Goal: Information Seeking & Learning: Learn about a topic

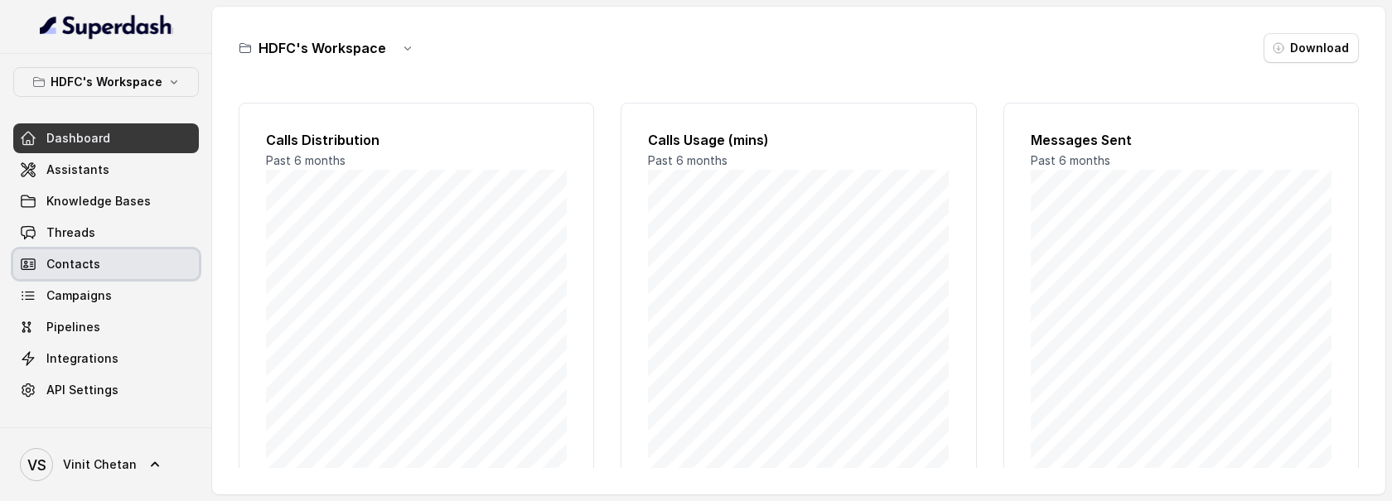
click at [72, 261] on span "Contacts" at bounding box center [73, 264] width 54 height 17
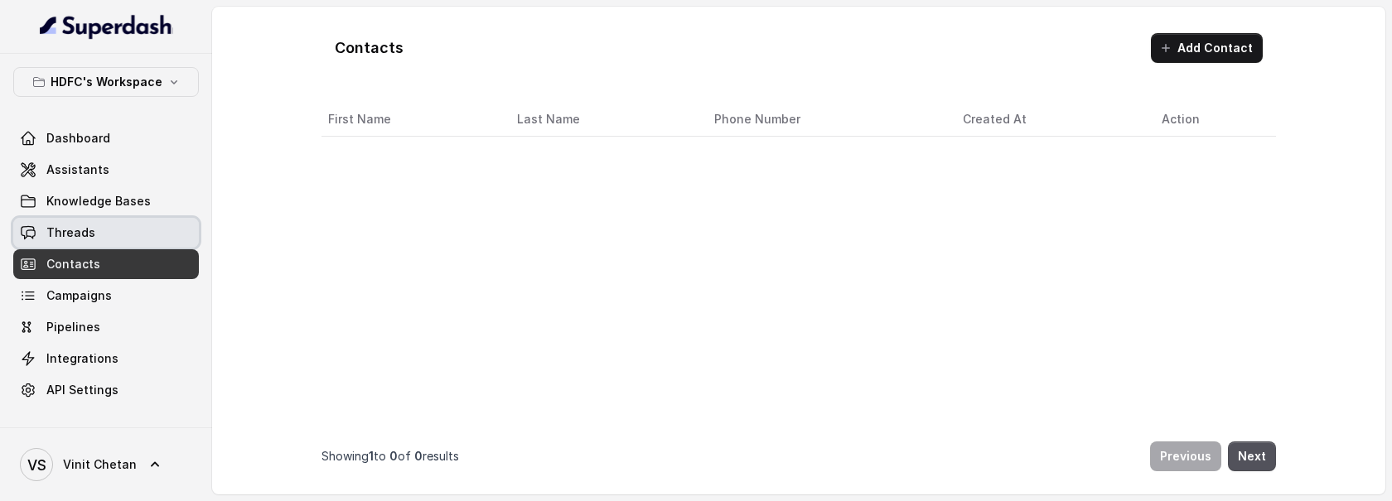
click at [81, 236] on span "Threads" at bounding box center [70, 233] width 49 height 17
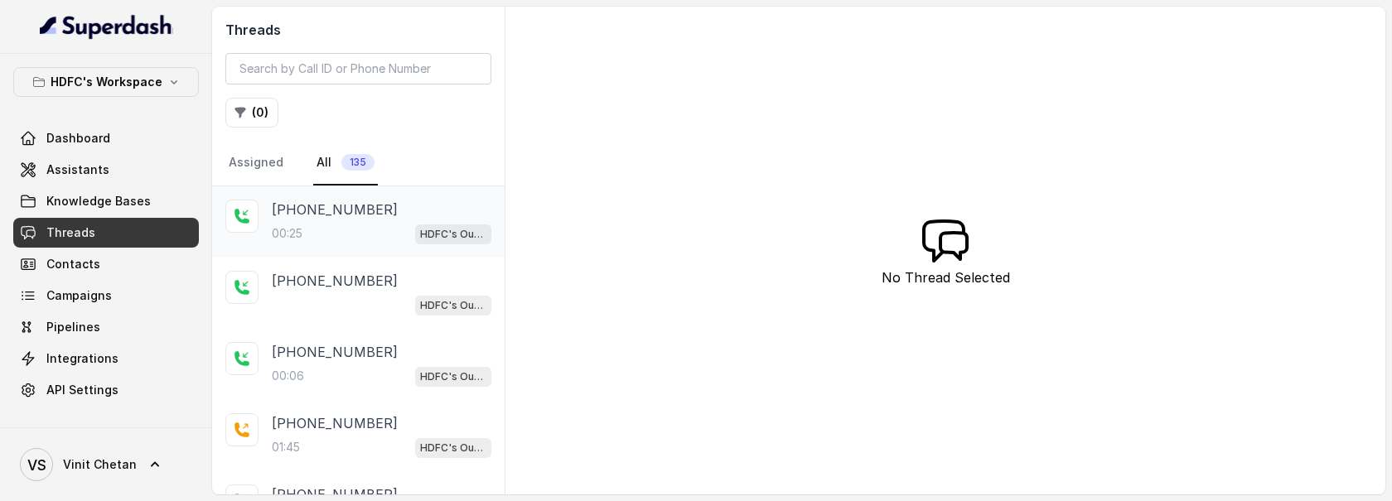
click at [331, 220] on div "[PHONE_NUMBER]:25 HDFC's Outbound POSP Webinar Outreach AI Agent" at bounding box center [382, 222] width 220 height 45
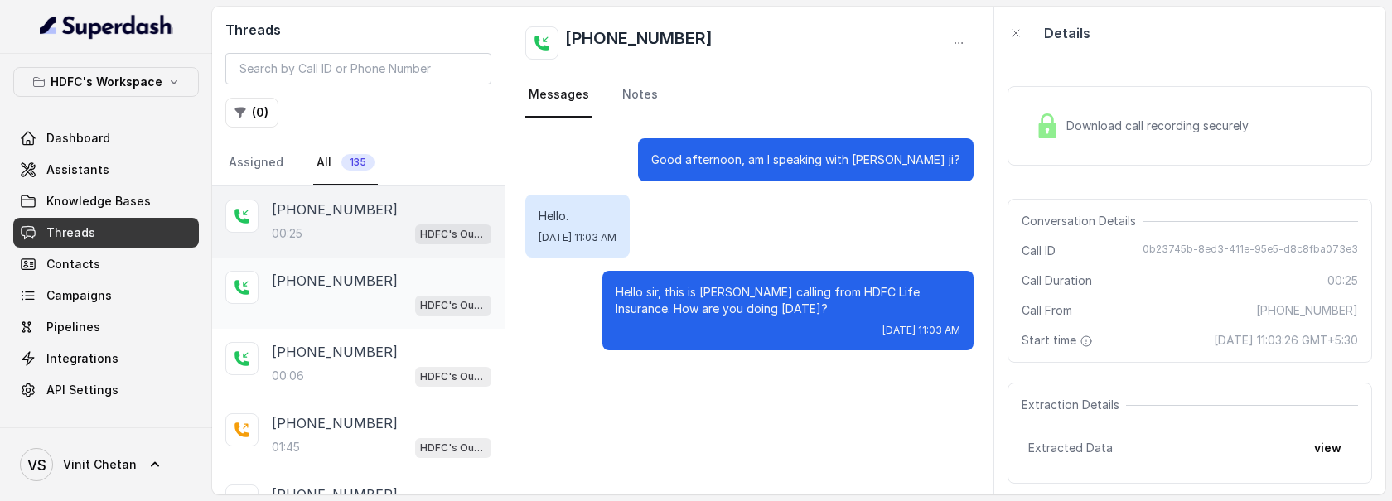
click at [336, 273] on p "+919167040068" at bounding box center [335, 281] width 126 height 20
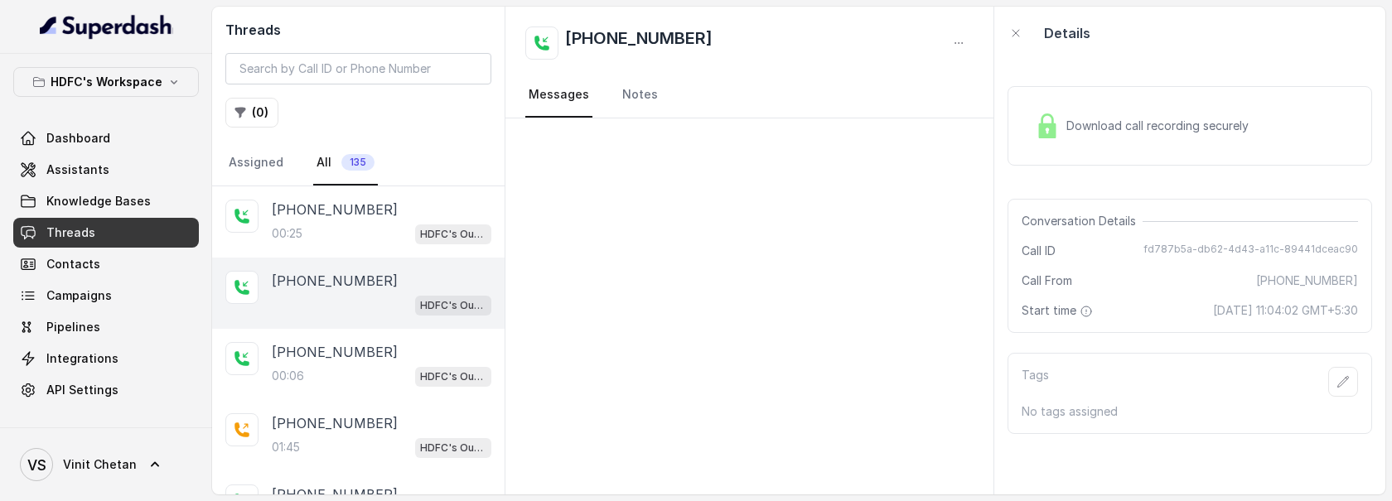
click at [361, 317] on div "+919167040068 HDFC's Outbound POSP Webinar Outreach AI Agent" at bounding box center [358, 293] width 292 height 71
click at [362, 355] on p "+919167040068" at bounding box center [335, 352] width 126 height 20
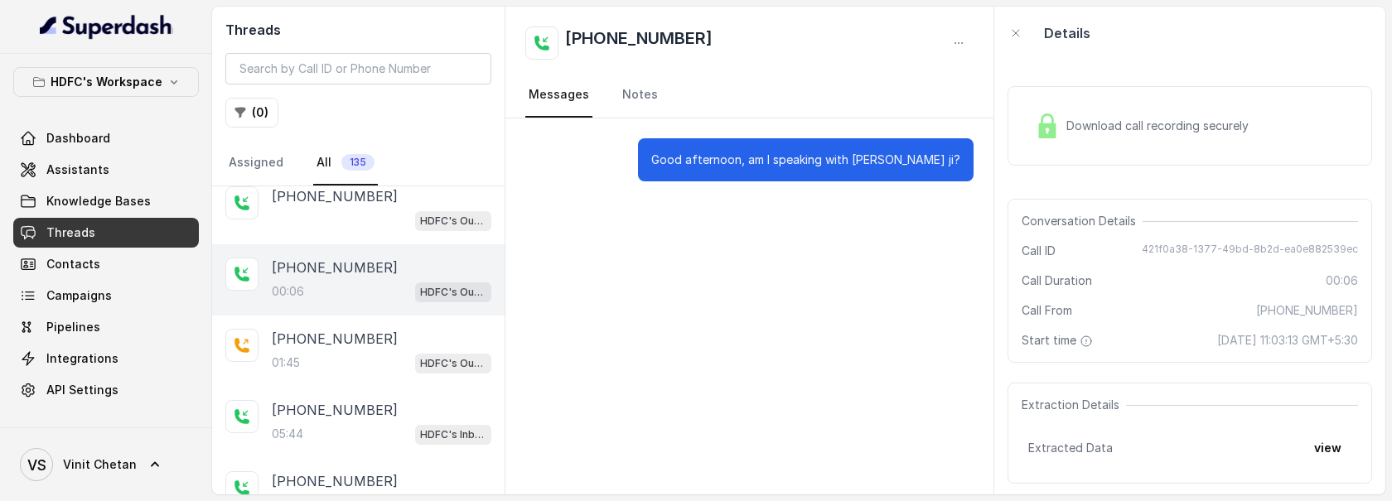
scroll to position [99, 0]
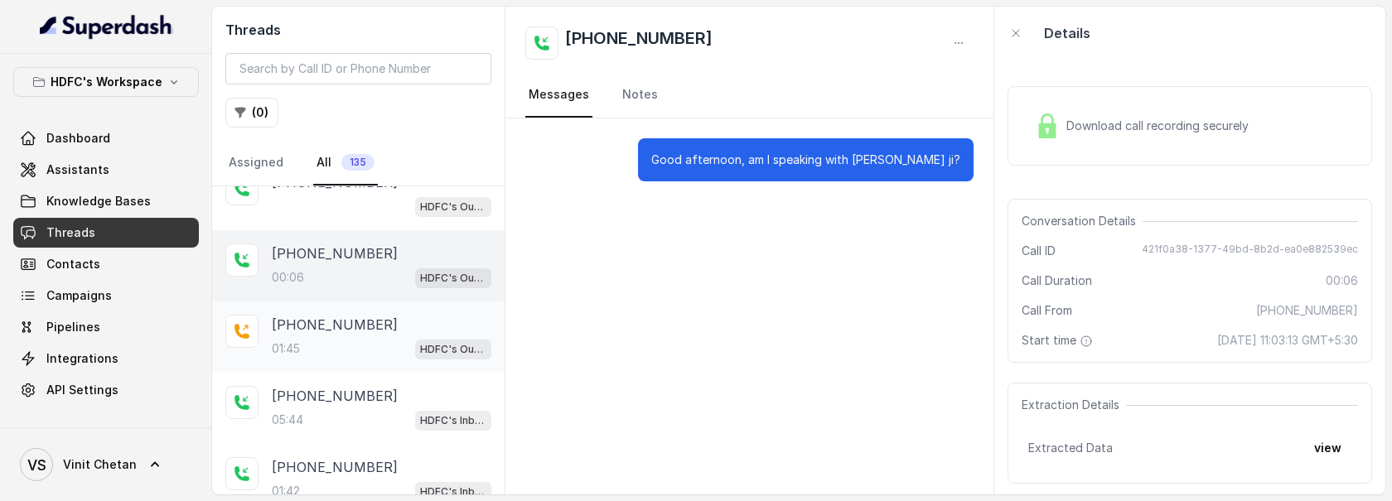
click at [364, 338] on div "01:45 HDFC's Outbound POSP Webinar Outreach AI Agent" at bounding box center [382, 349] width 220 height 22
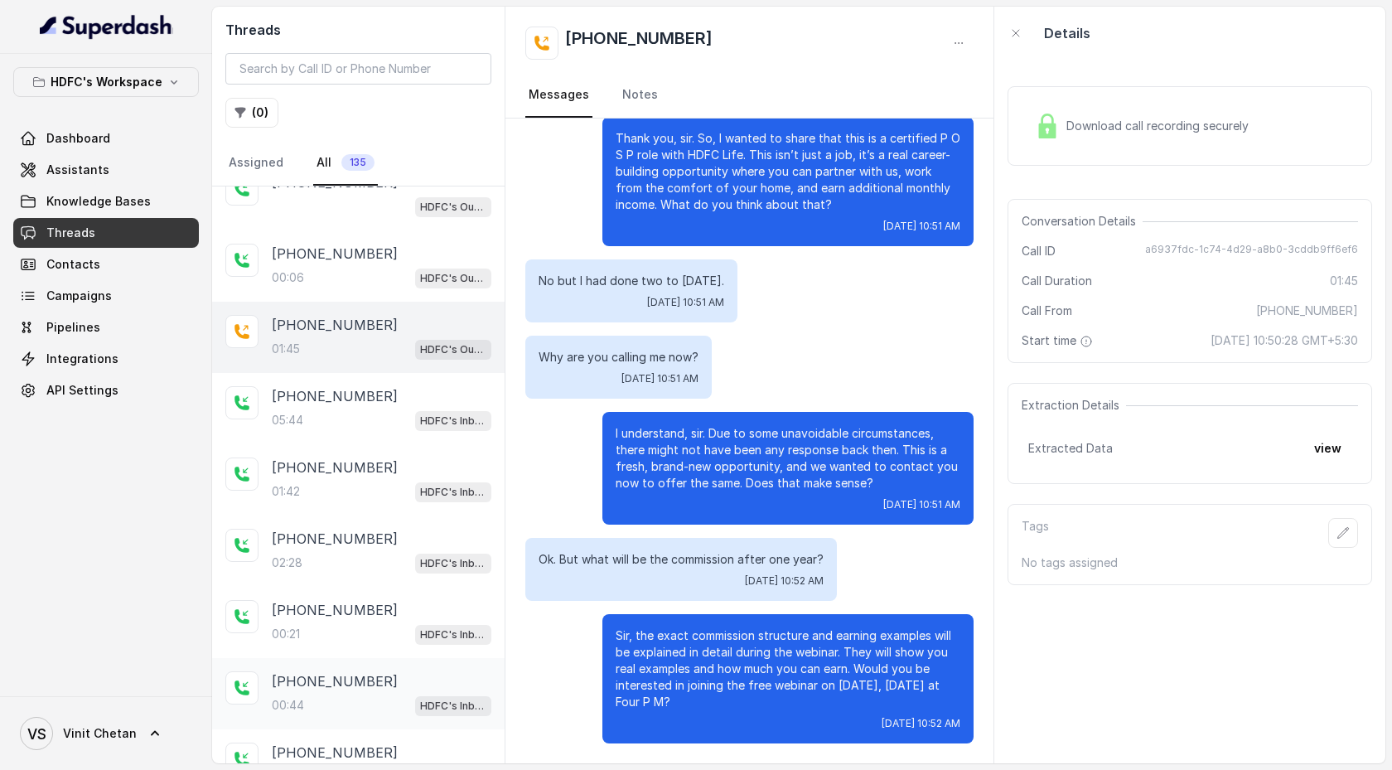
scroll to position [198, 0]
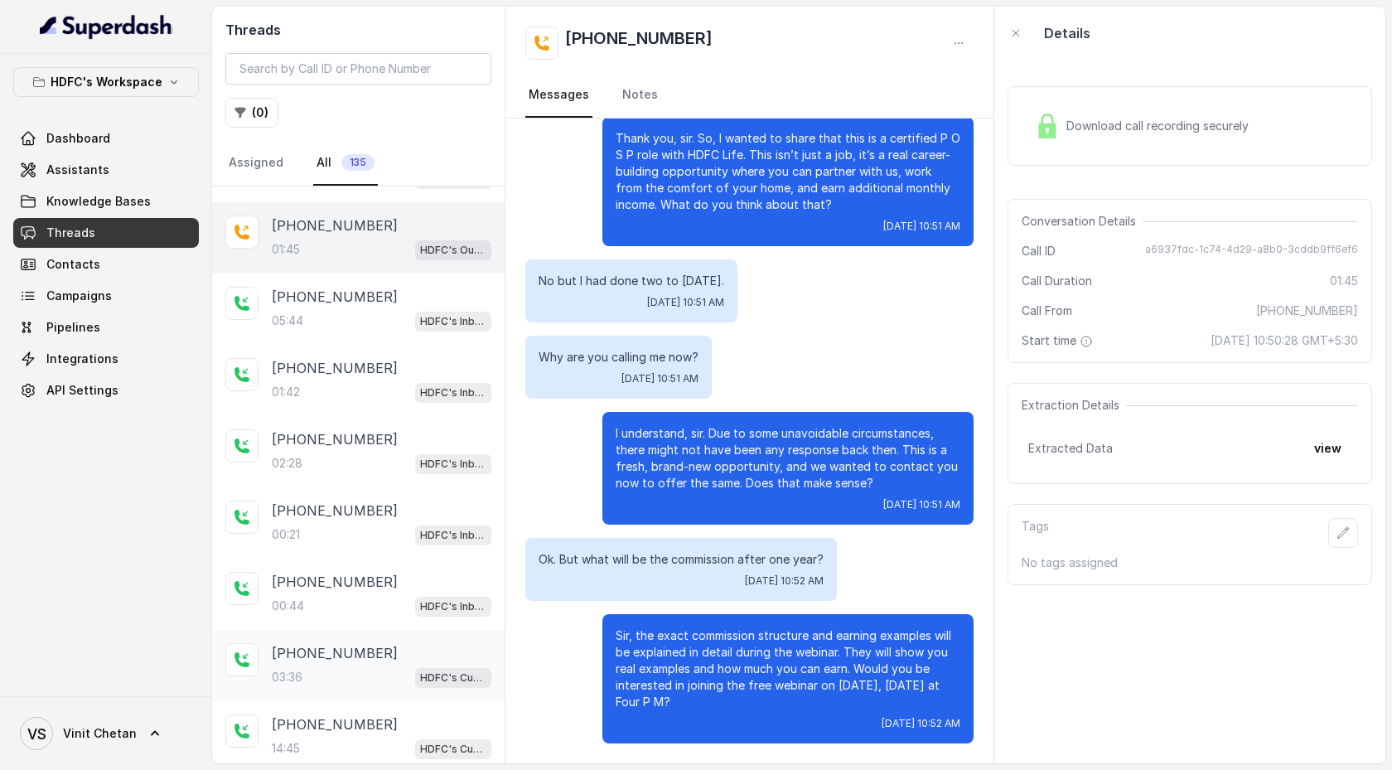
click at [378, 395] on div "+919010409919 03:36 HDFC's Customer Support Agent" at bounding box center [382, 665] width 220 height 45
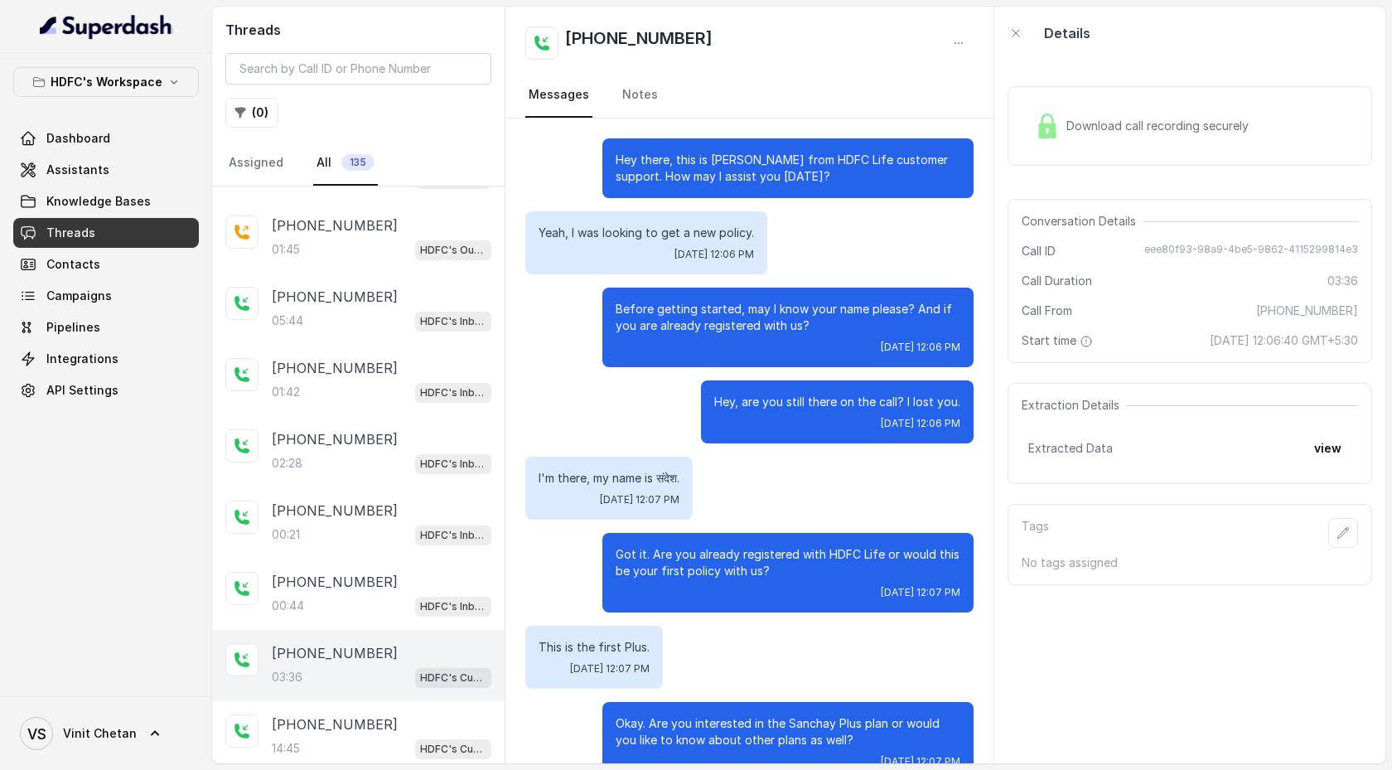
scroll to position [1678, 0]
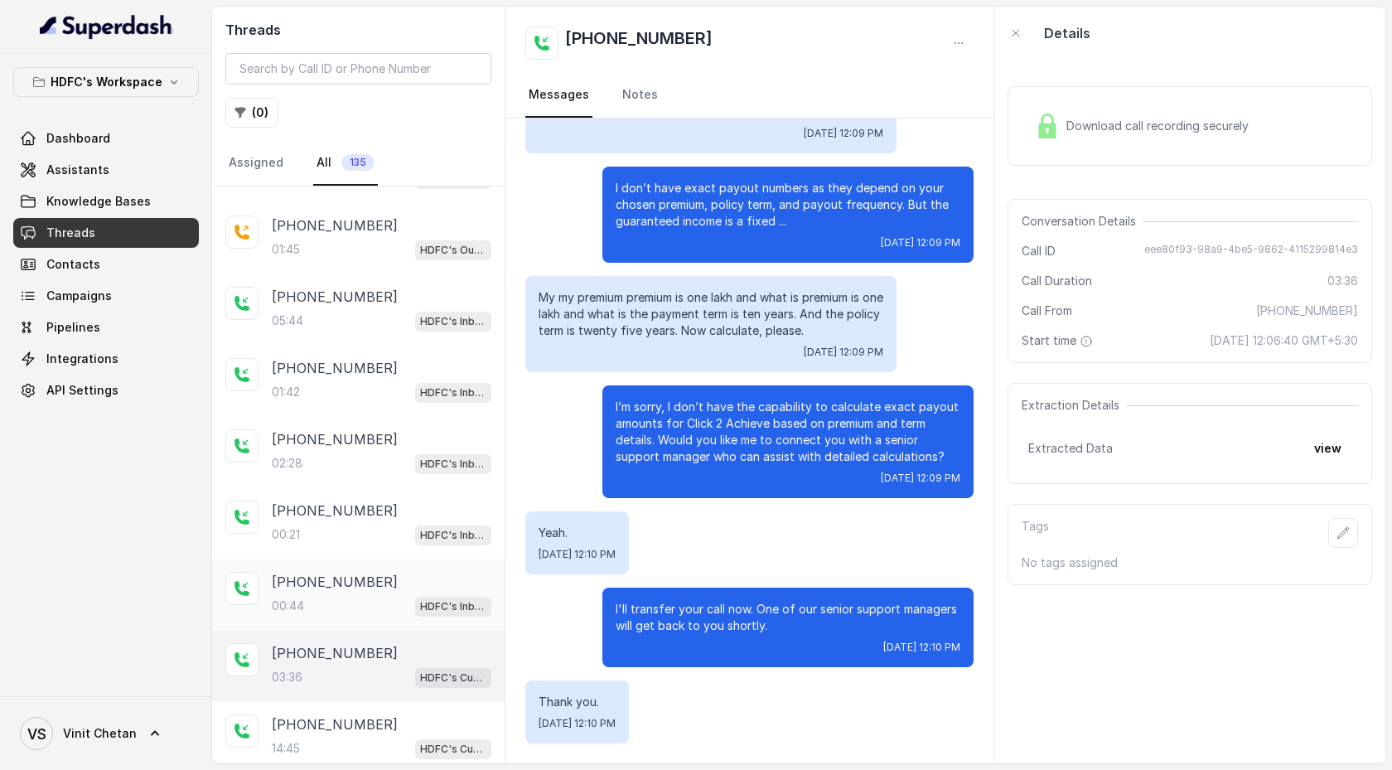
click at [376, 395] on div "+919324152660 00:44 HDFC's Inbound AI Call Assistant for POSP Agents" at bounding box center [358, 593] width 292 height 71
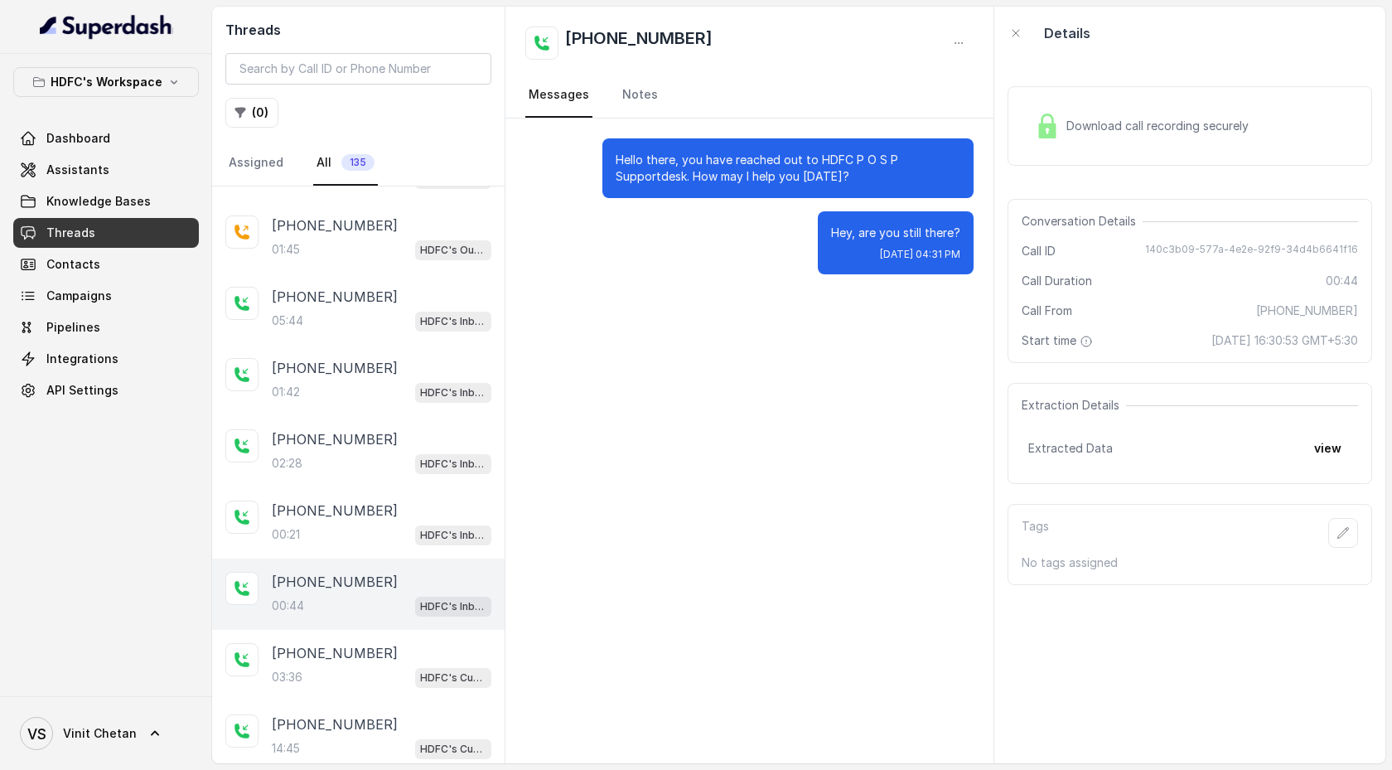
click at [365, 395] on p "+919324152660" at bounding box center [335, 582] width 126 height 20
click at [365, 395] on p "+919324152660" at bounding box center [335, 510] width 126 height 20
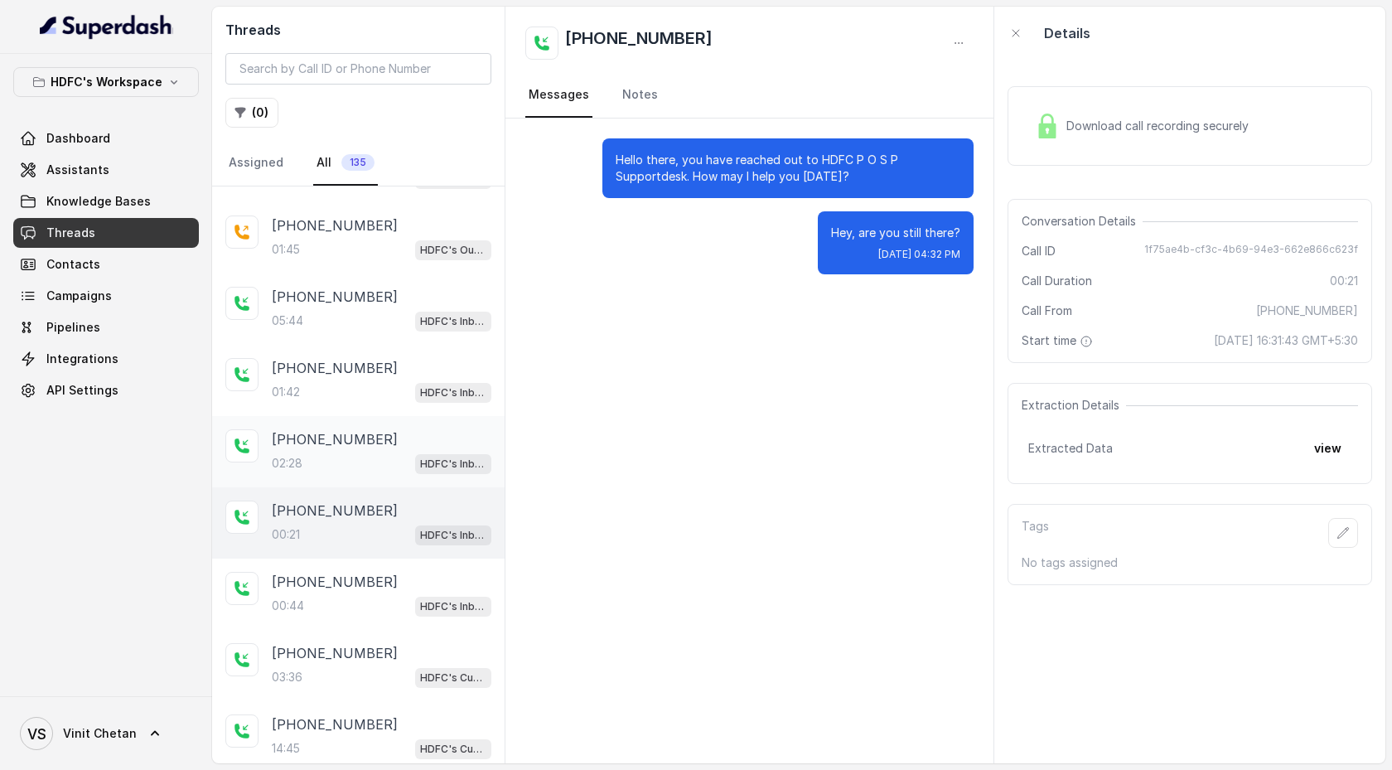
click at [365, 395] on div "02:28 HDFC's Inbound AI Call Assistant for POSP Agents" at bounding box center [382, 463] width 220 height 22
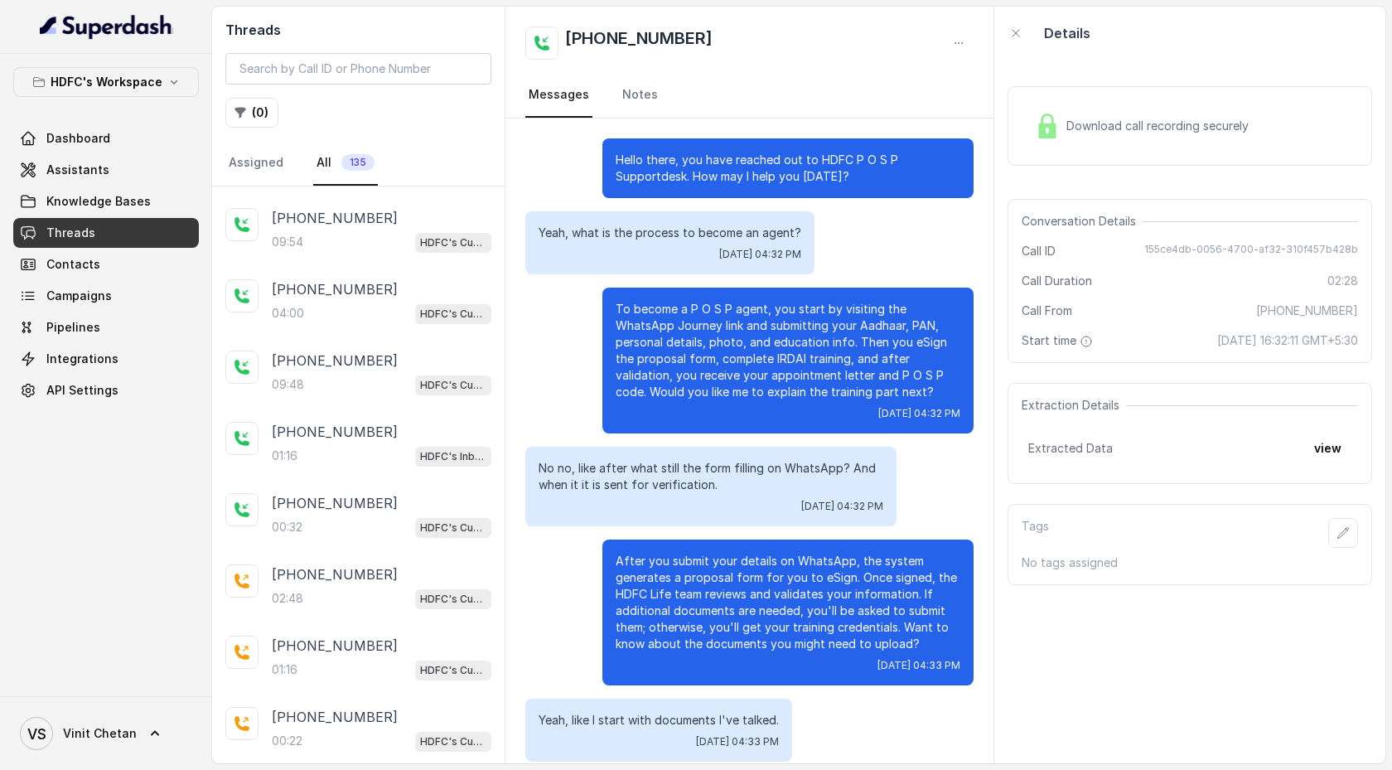
scroll to position [784, 0]
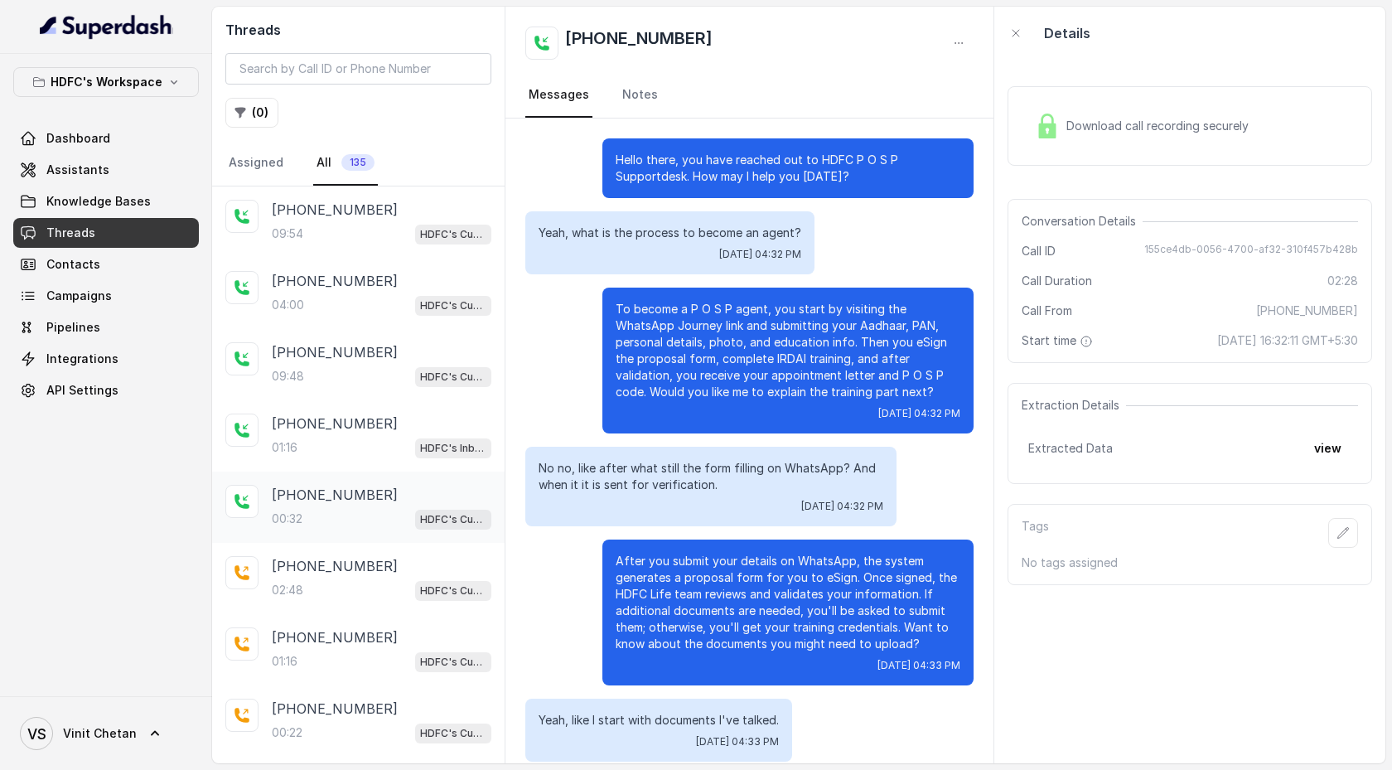
click at [339, 395] on p "+919920297639" at bounding box center [335, 495] width 126 height 20
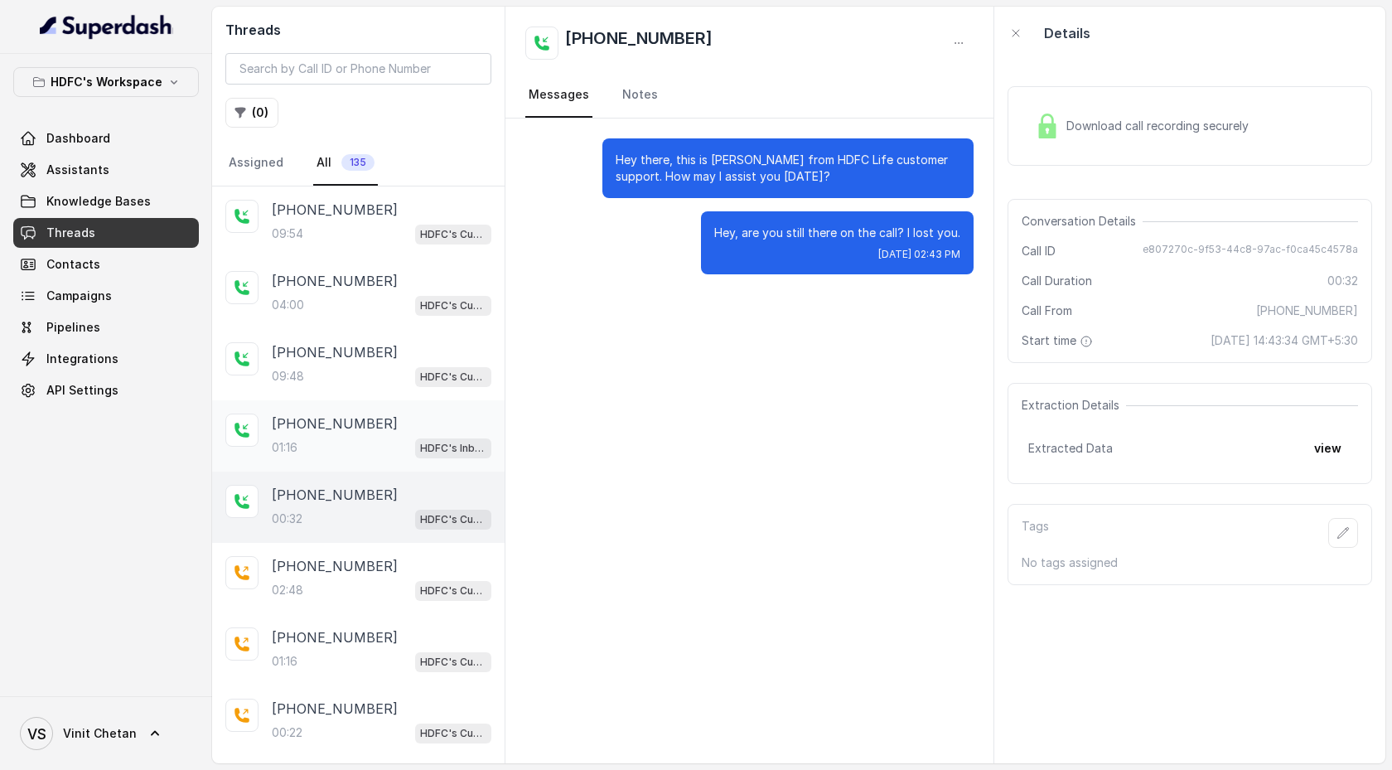
click at [340, 395] on div "+919324152660 01:16 HDFC's Inbound AI Call Assistant for POSP Agents" at bounding box center [382, 435] width 220 height 45
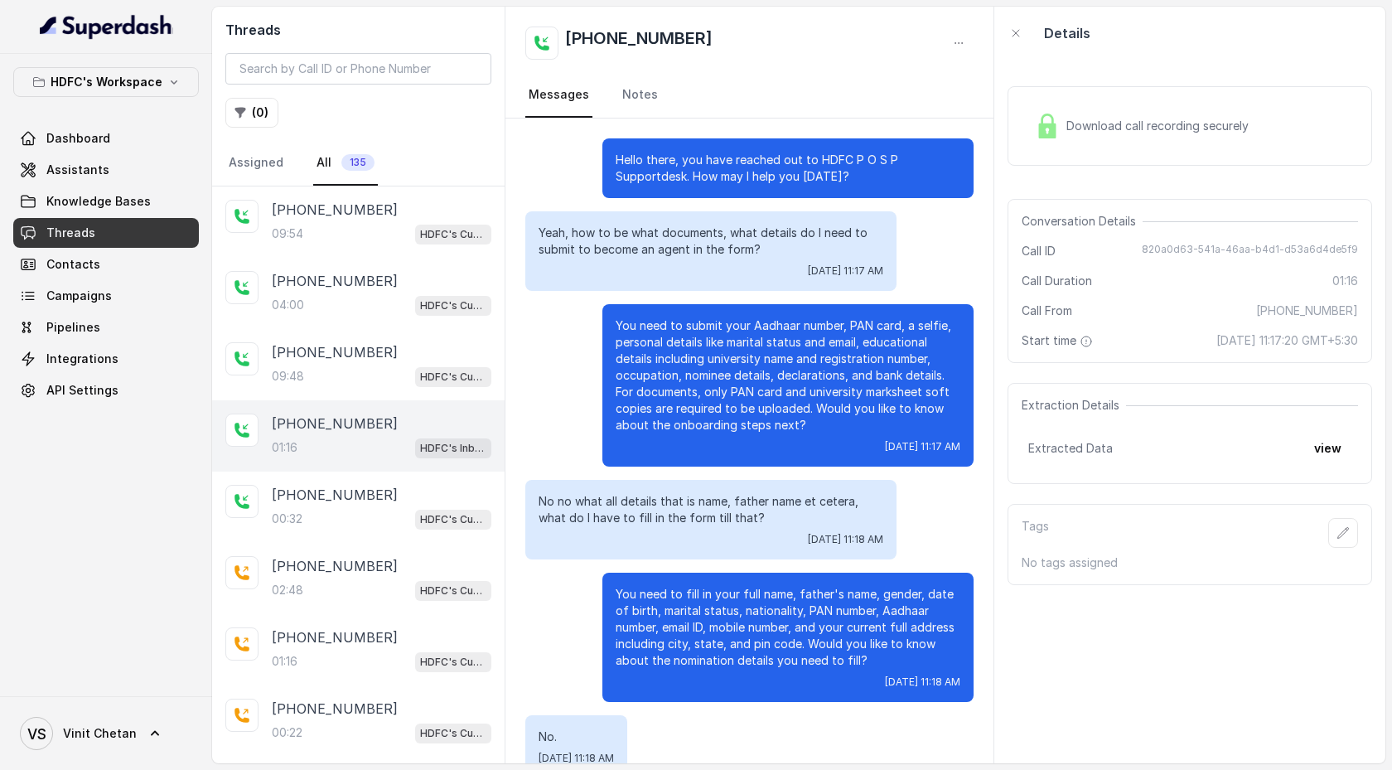
scroll to position [111, 0]
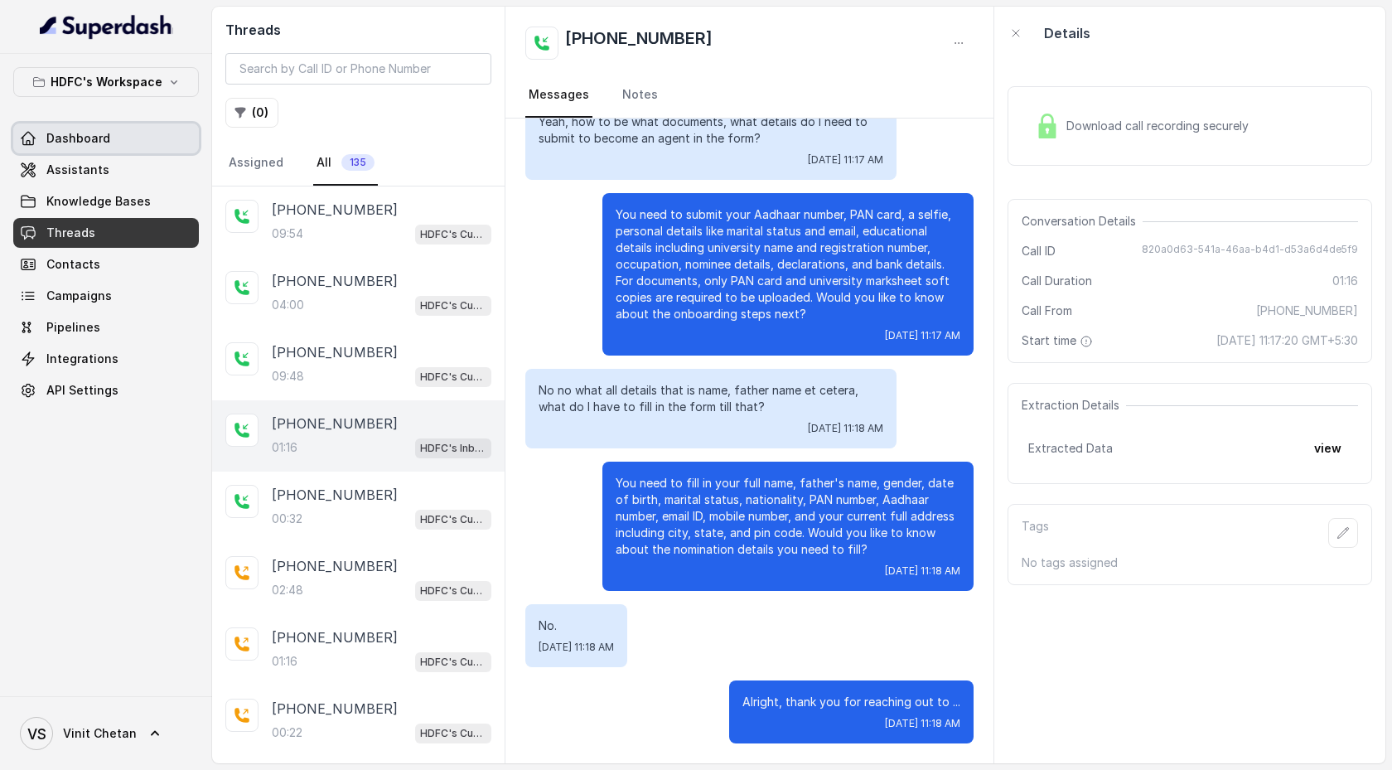
click at [112, 117] on div "HDFC's Workspace Dashboard Assistants Knowledge Bases Threads Contacts Campaign…" at bounding box center [106, 236] width 186 height 338
click at [111, 128] on link "Dashboard" at bounding box center [106, 138] width 186 height 30
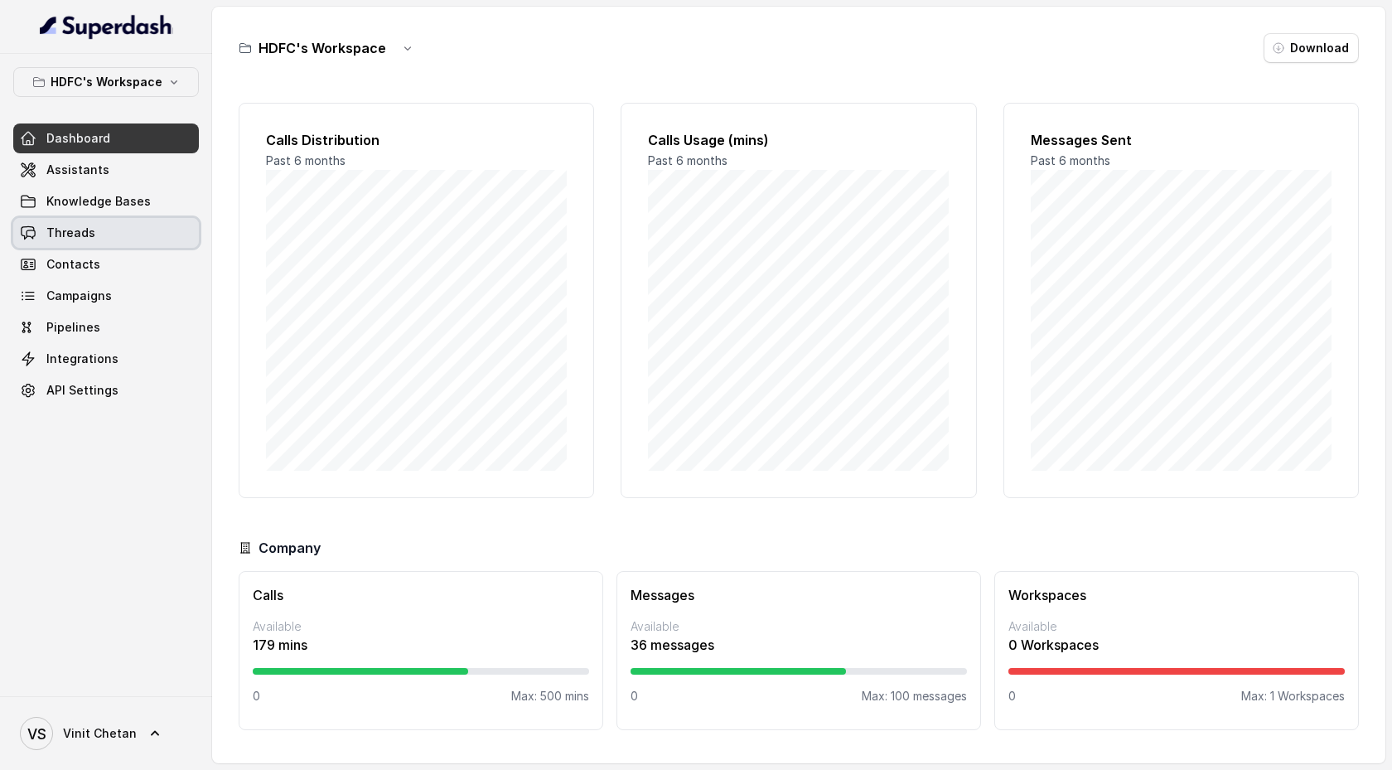
click at [120, 235] on link "Threads" at bounding box center [106, 233] width 186 height 30
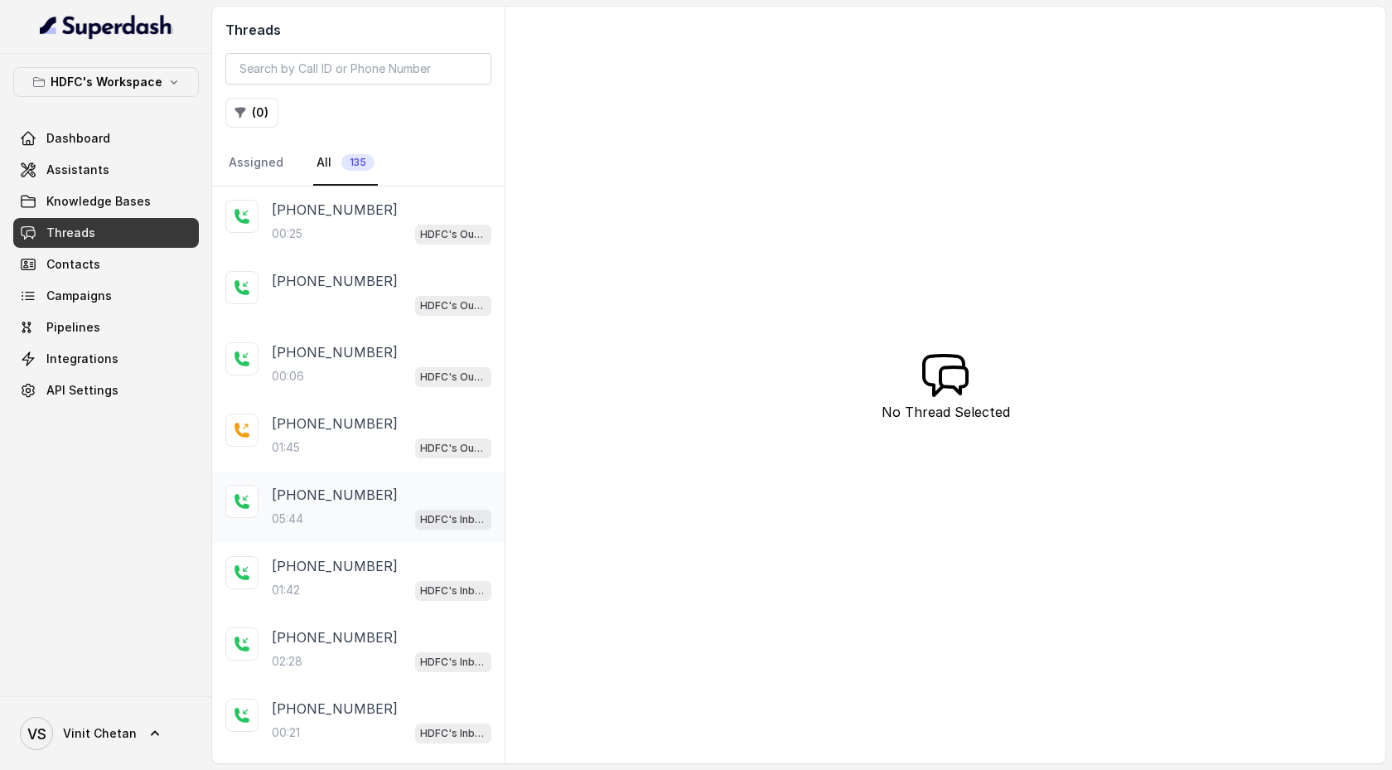
scroll to position [198, 0]
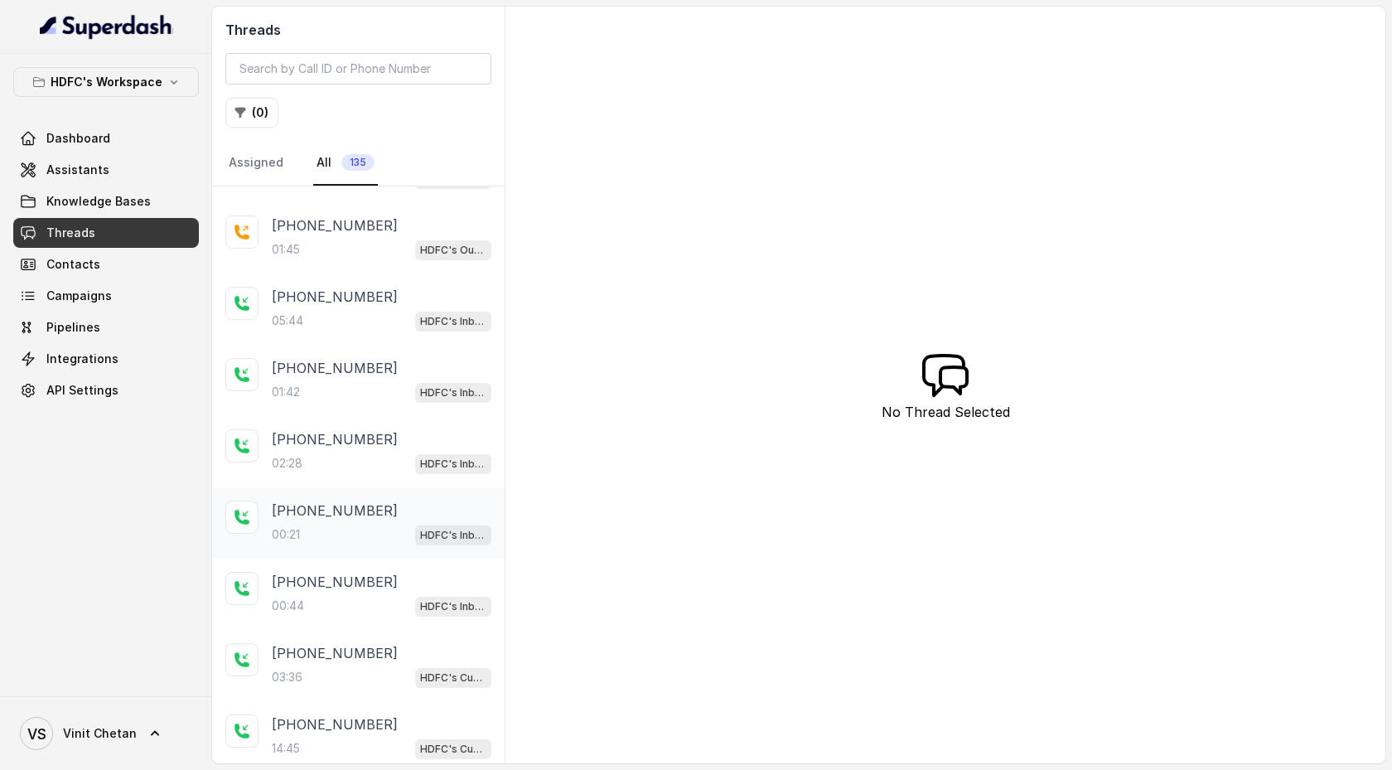
click at [314, 395] on div "00:21 HDFC's Inbound AI Call Assistant for POSP Agents" at bounding box center [382, 535] width 220 height 22
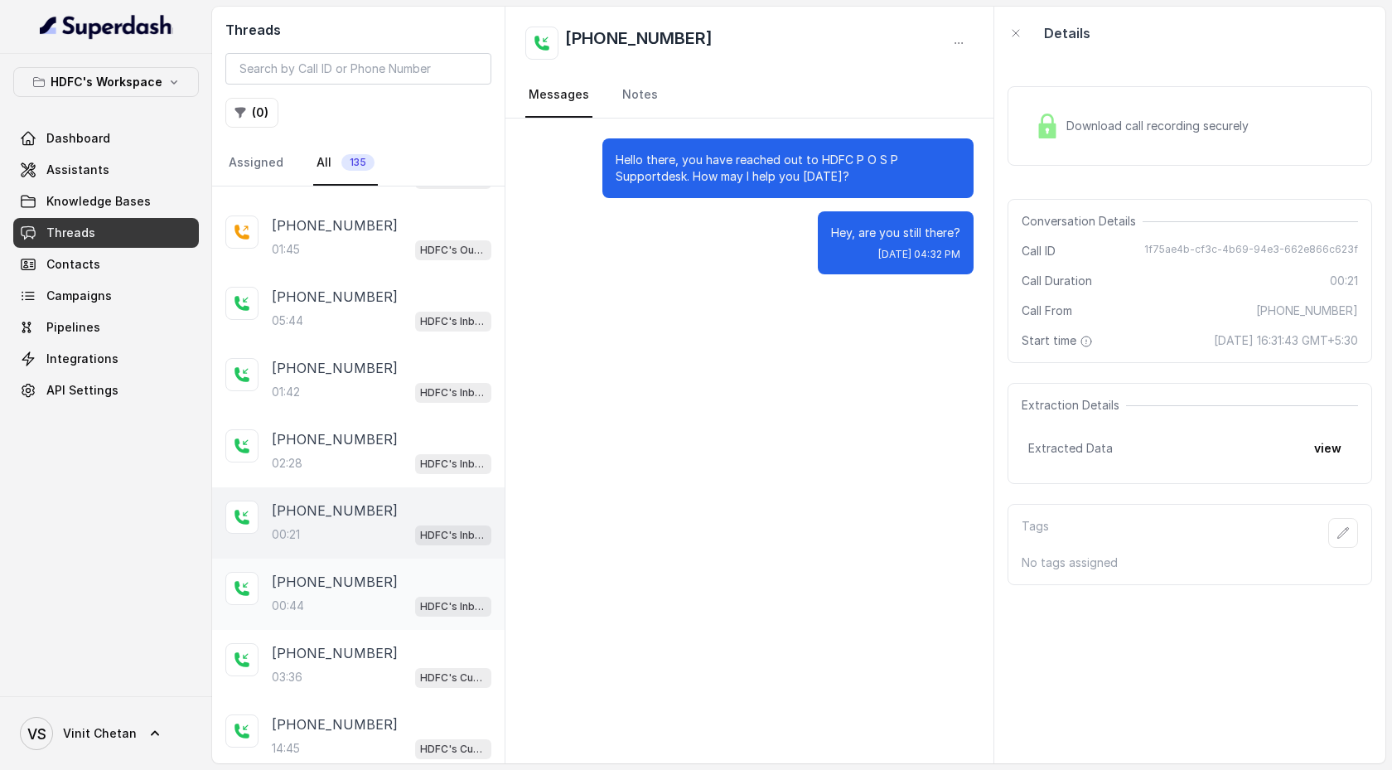
click at [337, 395] on p "+919324152660" at bounding box center [335, 582] width 126 height 20
click at [342, 395] on div "+919324152660 00:44 HDFC's Inbound AI Call Assistant for POSP Agents" at bounding box center [358, 593] width 292 height 71
click at [348, 395] on p "+919010409919" at bounding box center [335, 653] width 126 height 20
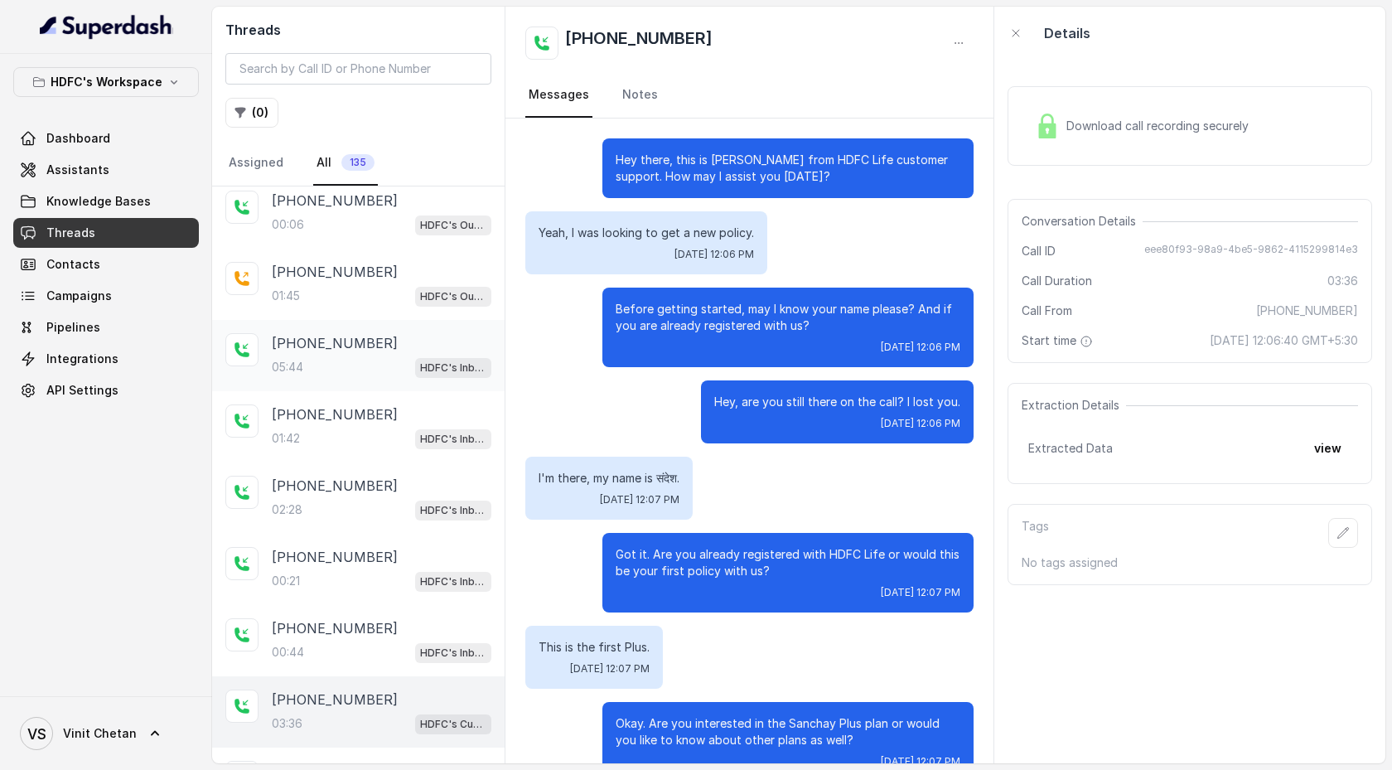
scroll to position [150, 0]
click at [394, 395] on div "+919324152660 00:21 HDFC's Inbound AI Call Assistant for POSP Agents" at bounding box center [358, 570] width 292 height 71
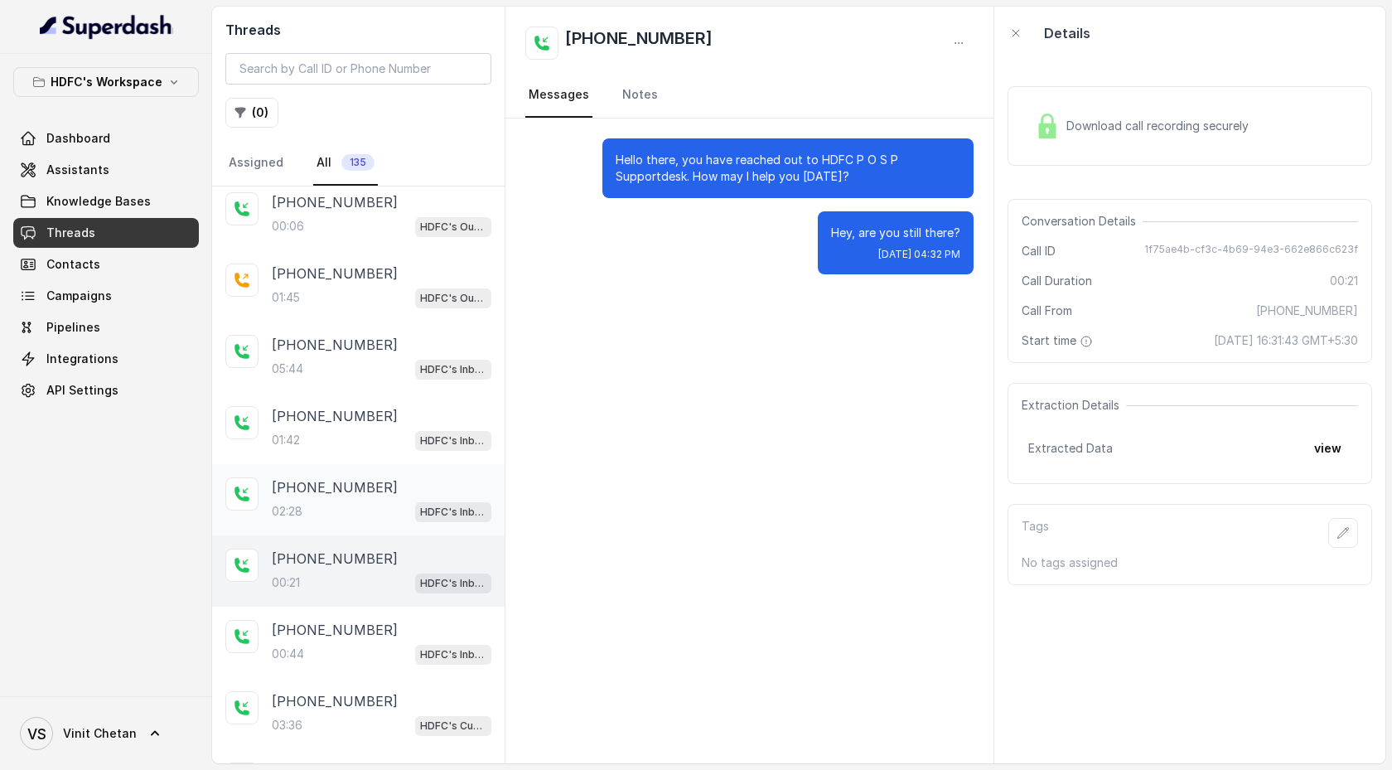
click at [383, 395] on div "02:28 HDFC's Inbound AI Call Assistant for POSP Agents" at bounding box center [382, 511] width 220 height 22
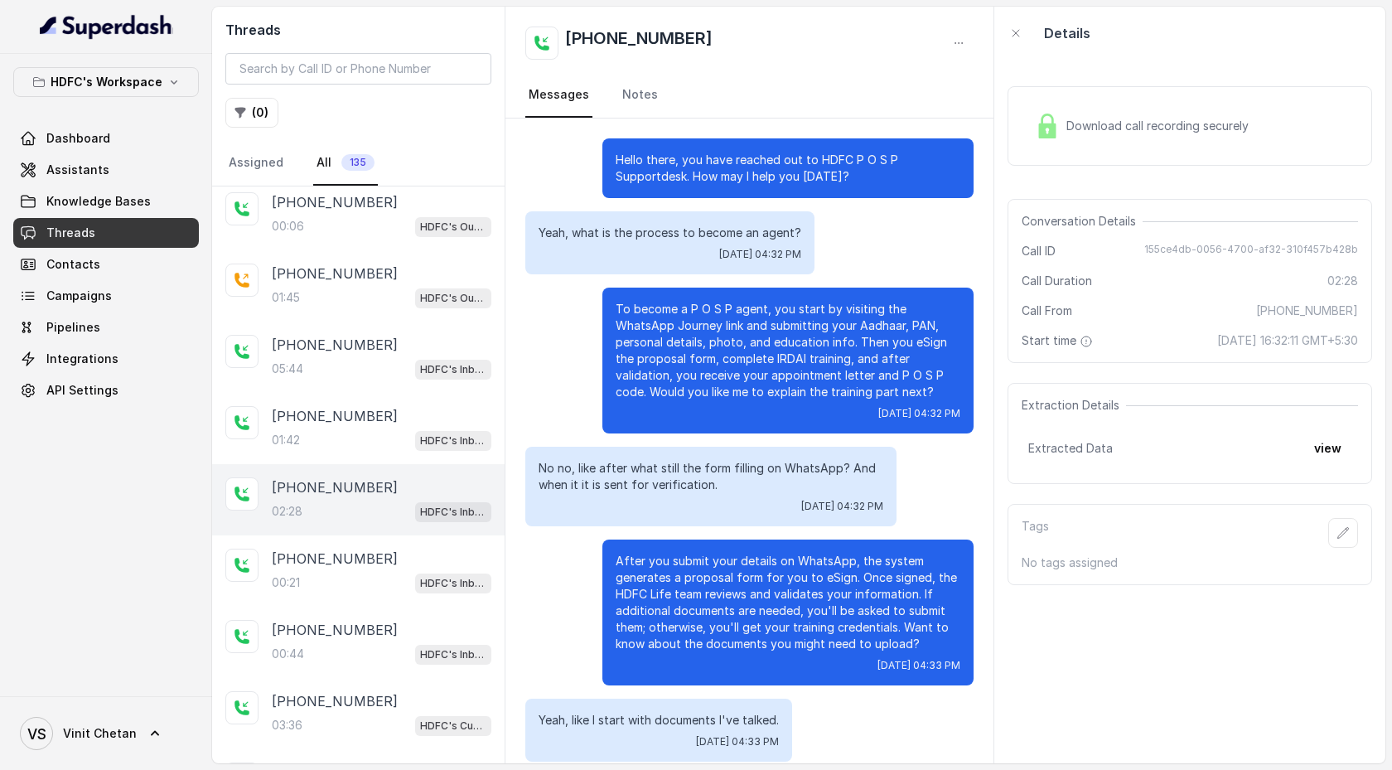
scroll to position [724, 0]
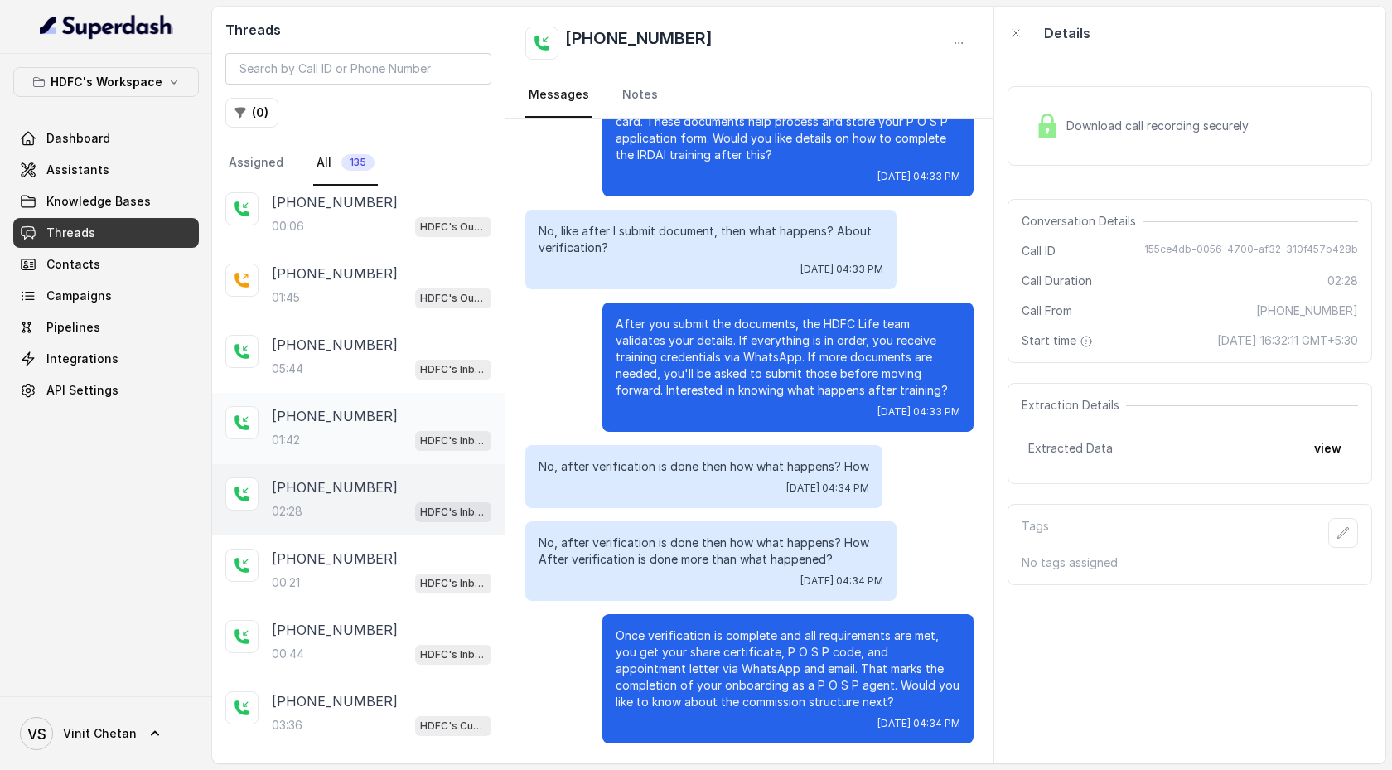
click at [365, 395] on p "+919324152660" at bounding box center [335, 416] width 126 height 20
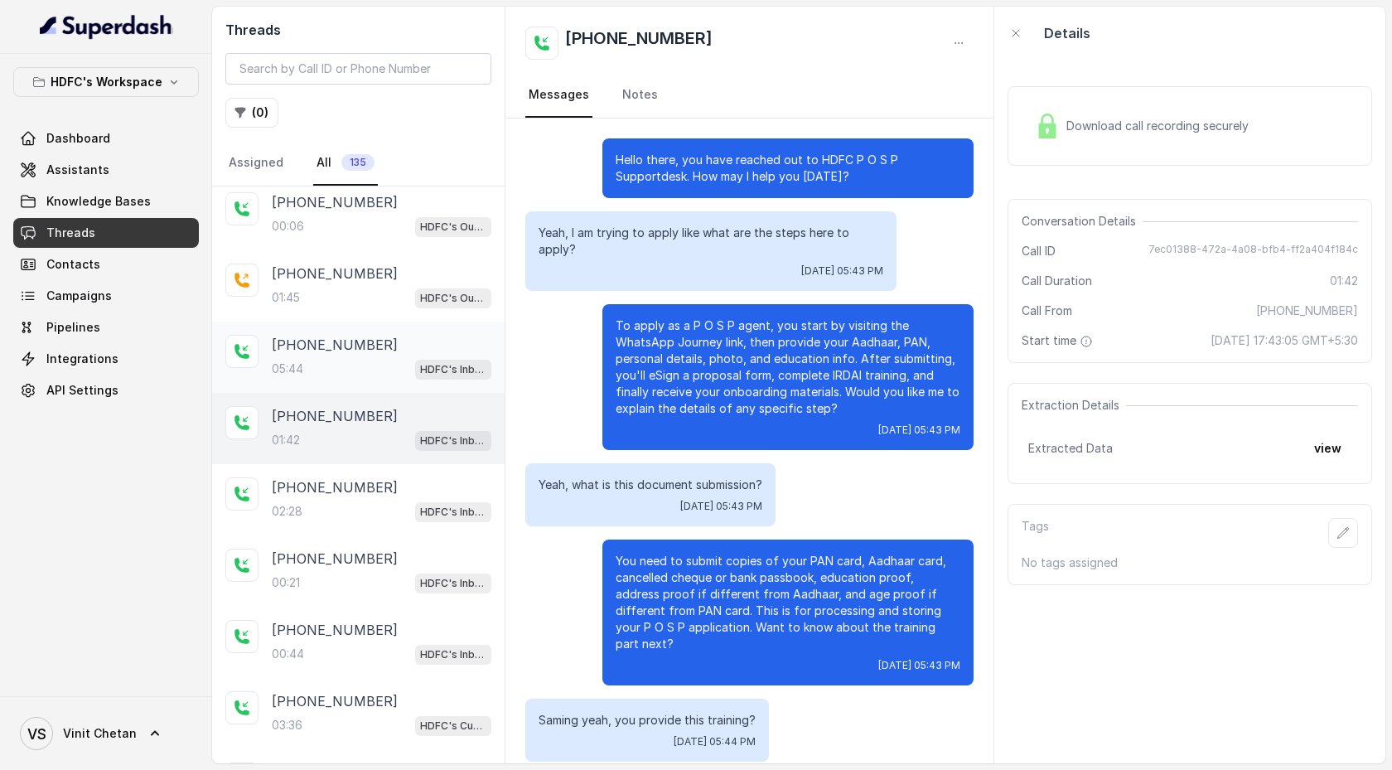
click at [307, 353] on div "+919820633420 05:44 HDFC's Inbound AI Call Assistant for POSP Agents" at bounding box center [382, 357] width 220 height 45
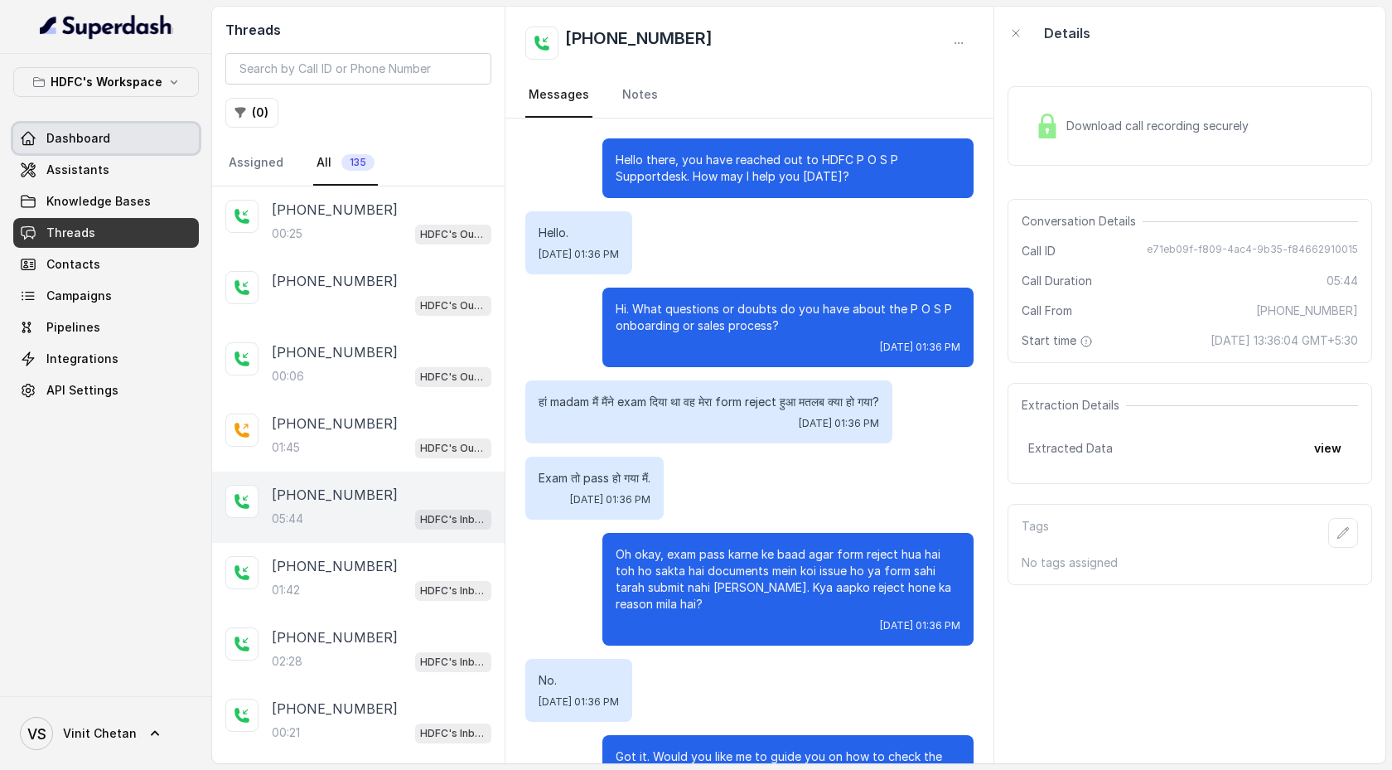
click at [191, 130] on link "Dashboard" at bounding box center [106, 138] width 186 height 30
